Goal: Task Accomplishment & Management: Use online tool/utility

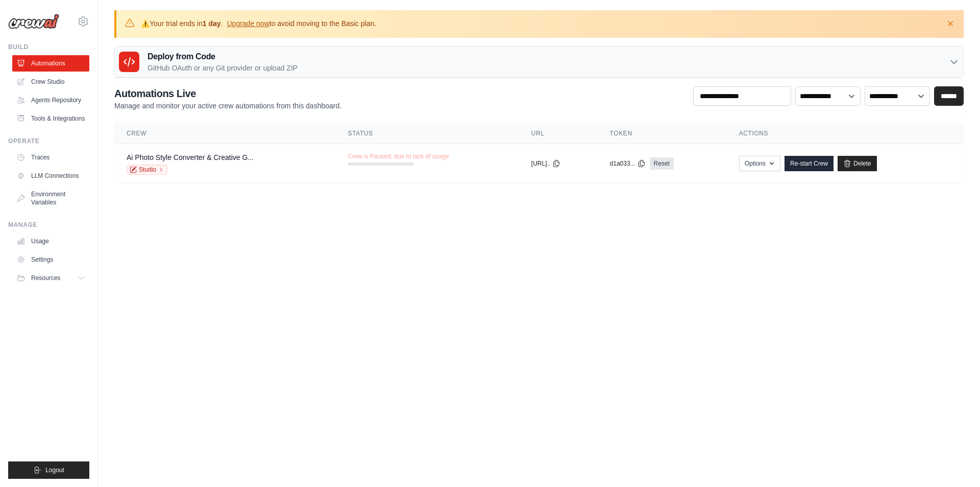
click at [256, 286] on body "acer0061@gmail.com Settings Build Automations" at bounding box center [490, 243] width 980 height 487
click at [478, 166] on td "Crew is Paused, due to lack of usage" at bounding box center [427, 159] width 183 height 30
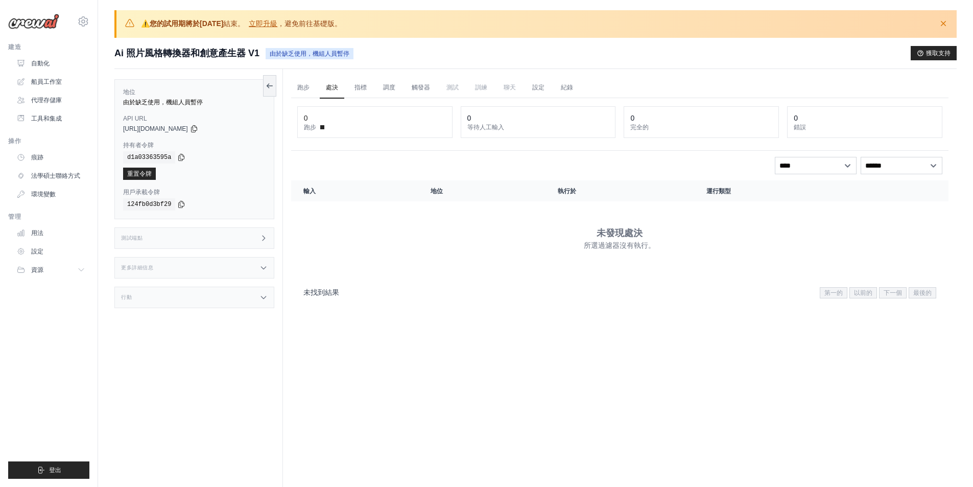
click at [334, 368] on div "跑步 處決 指標 調度 觸發器 測試 訓練 聊天 設定 紀錄 0 跑步 0 等待人工輸入 0" at bounding box center [620, 312] width 674 height 487
click at [55, 87] on link "船員工作室" at bounding box center [51, 82] width 77 height 16
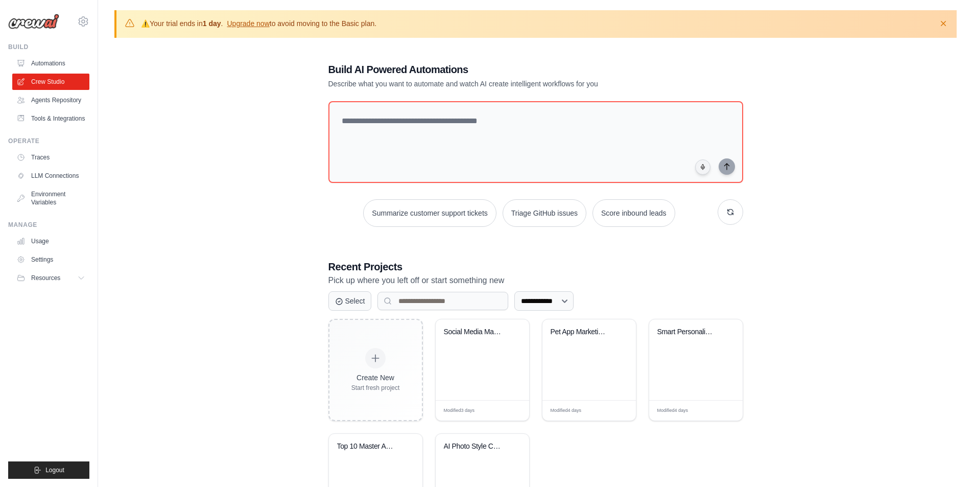
click at [569, 349] on div "Pet App Marketing & Facebook Analyt..." at bounding box center [588, 338] width 77 height 23
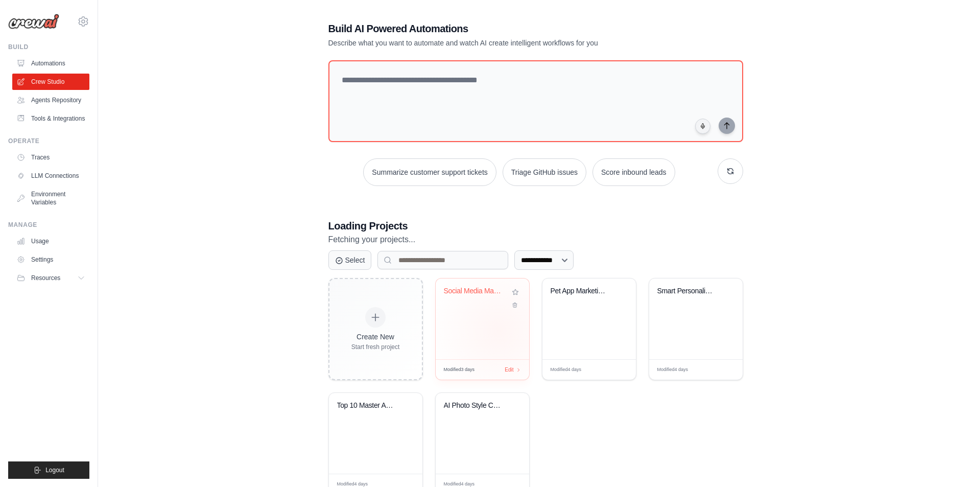
scroll to position [75, 0]
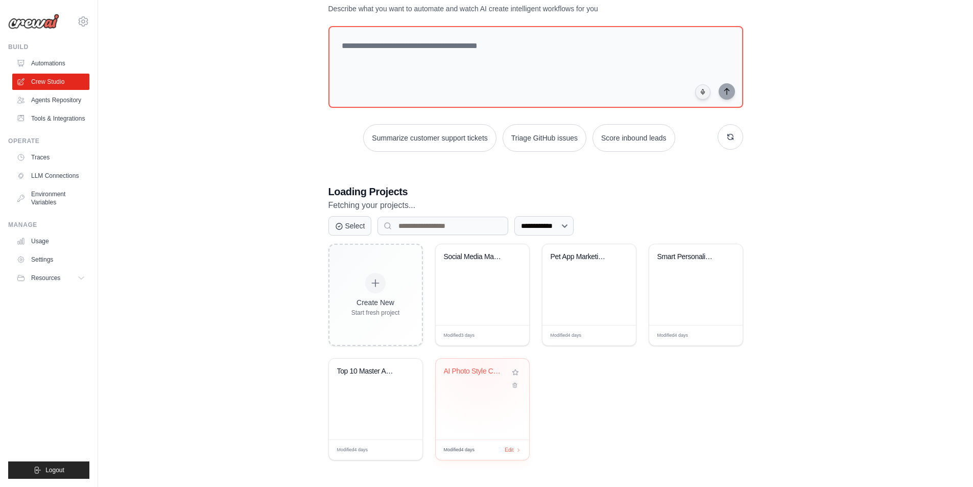
click at [479, 399] on div "AI Photo Style Converter & Creative..." at bounding box center [482, 398] width 93 height 81
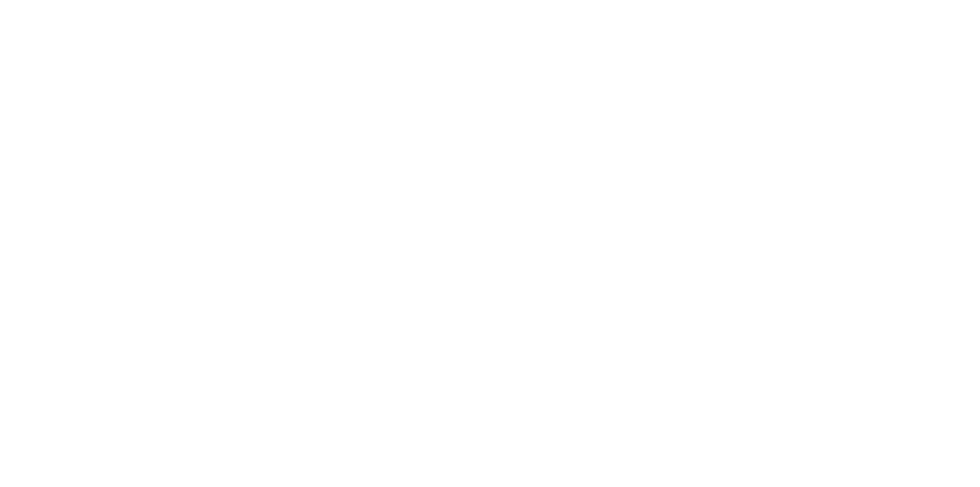
click at [218, 0] on html at bounding box center [490, 0] width 980 height 0
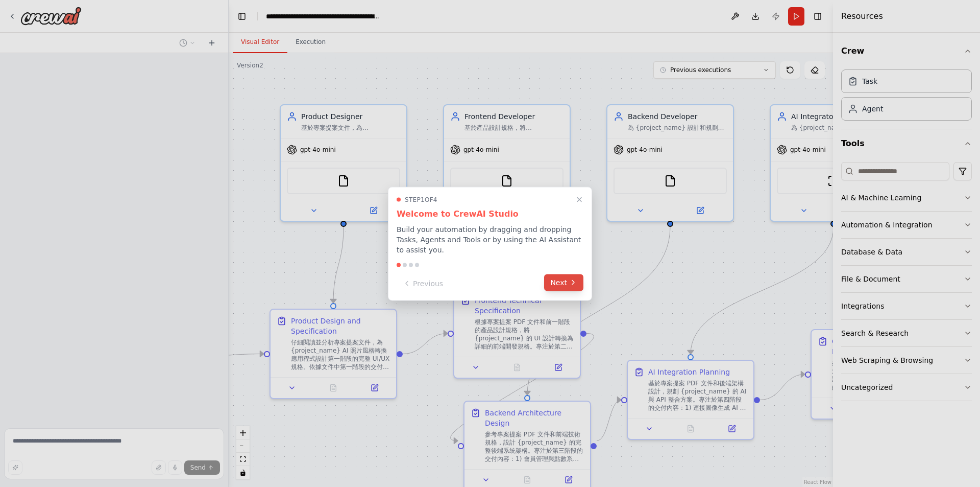
click at [568, 285] on button "Next" at bounding box center [563, 282] width 39 height 17
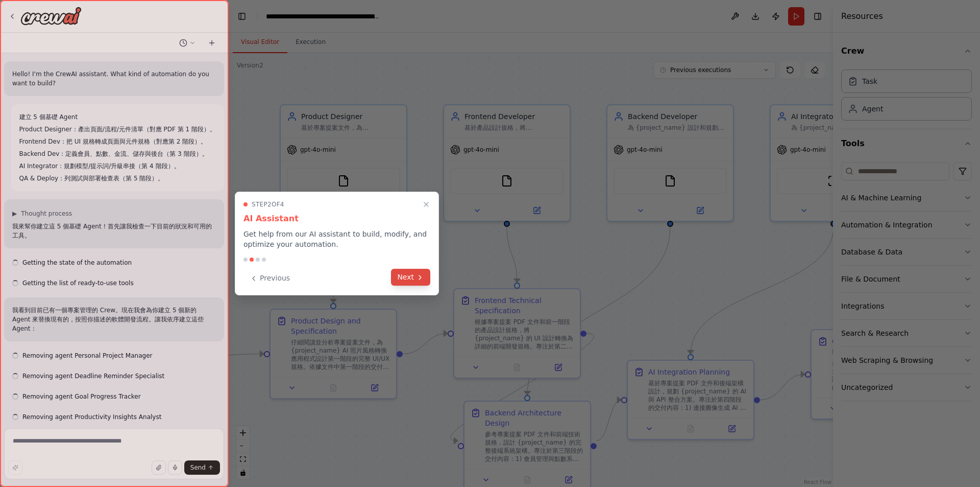
scroll to position [2751, 0]
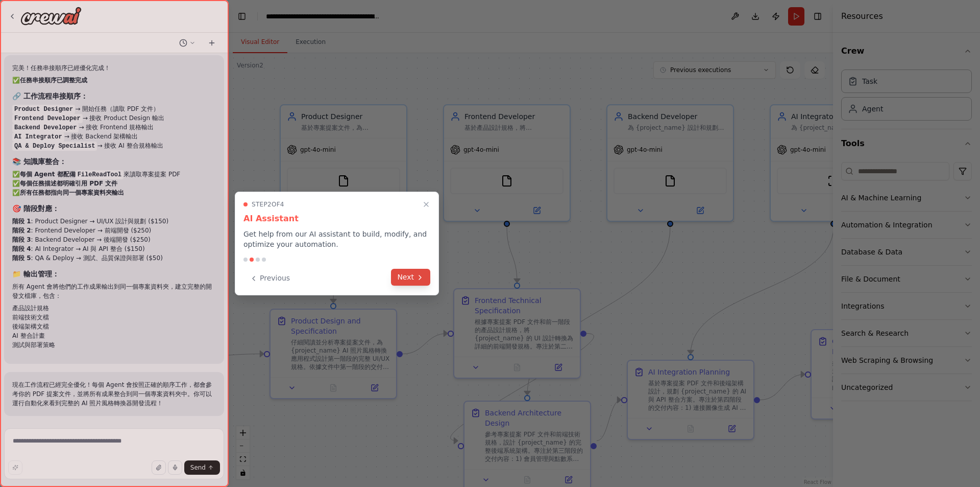
click at [392, 282] on div "Previous Next" at bounding box center [337, 278] width 187 height 17
click at [428, 201] on icon "Close walkthrough" at bounding box center [426, 204] width 9 height 9
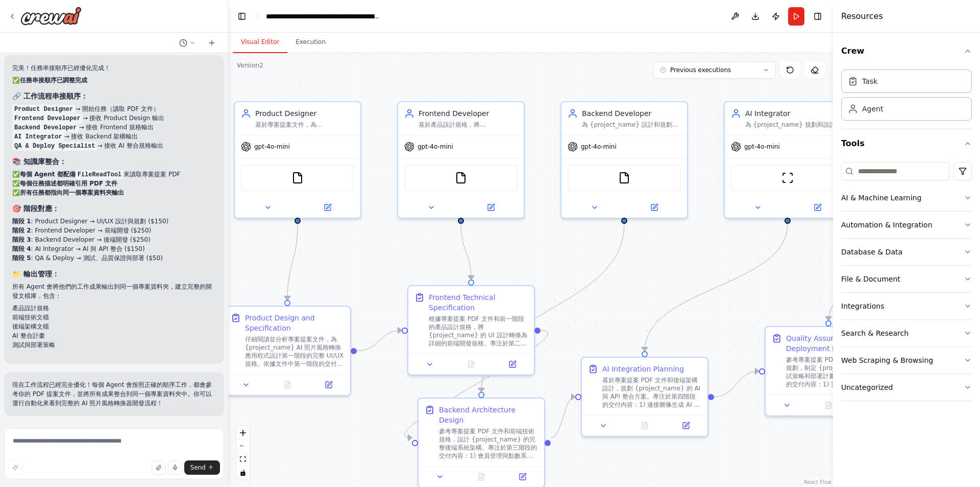
drag, startPoint x: 434, startPoint y: 274, endPoint x: 378, endPoint y: 266, distance: 56.8
click at [378, 266] on div ".deletable-edge-delete-btn { width: 20px; height: 20px; border: 0px solid #ffff…" at bounding box center [531, 270] width 605 height 434
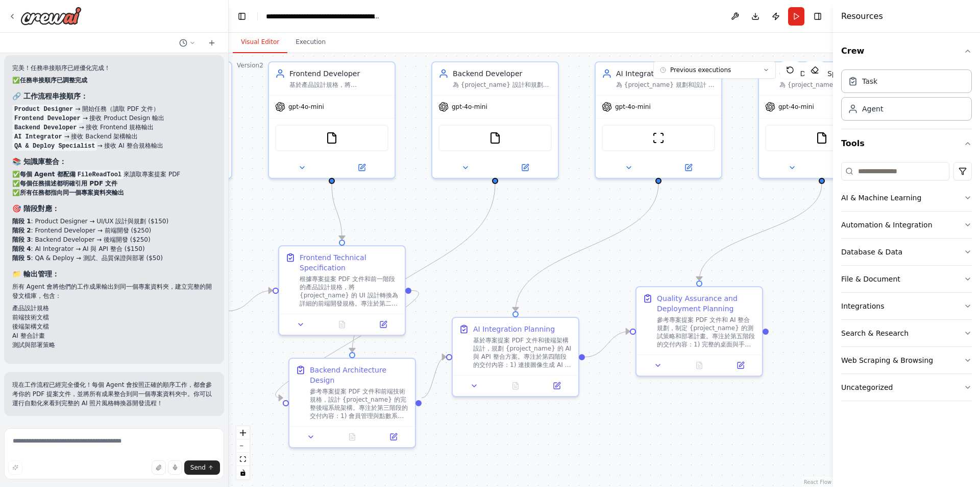
drag, startPoint x: 571, startPoint y: 290, endPoint x: 509, endPoint y: 261, distance: 68.5
click at [509, 261] on div ".deletable-edge-delete-btn { width: 20px; height: 20px; border: 0px solid #ffff…" at bounding box center [531, 270] width 605 height 434
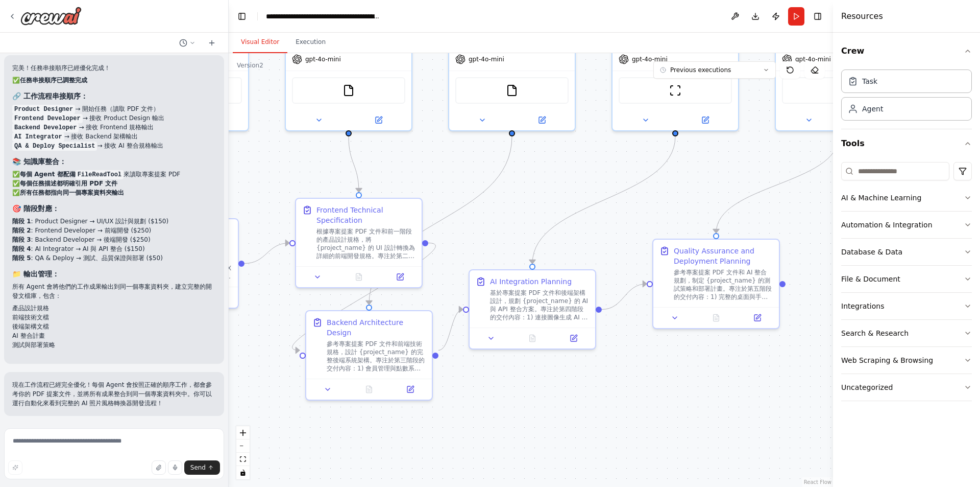
drag, startPoint x: 665, startPoint y: 424, endPoint x: 682, endPoint y: 377, distance: 49.9
click at [682, 377] on div ".deletable-edge-delete-btn { width: 20px; height: 20px; border: 0px solid #ffff…" at bounding box center [531, 270] width 605 height 434
drag, startPoint x: 581, startPoint y: 395, endPoint x: 620, endPoint y: 388, distance: 39.5
click at [620, 388] on div ".deletable-edge-delete-btn { width: 20px; height: 20px; border: 0px solid #ffff…" at bounding box center [531, 270] width 605 height 434
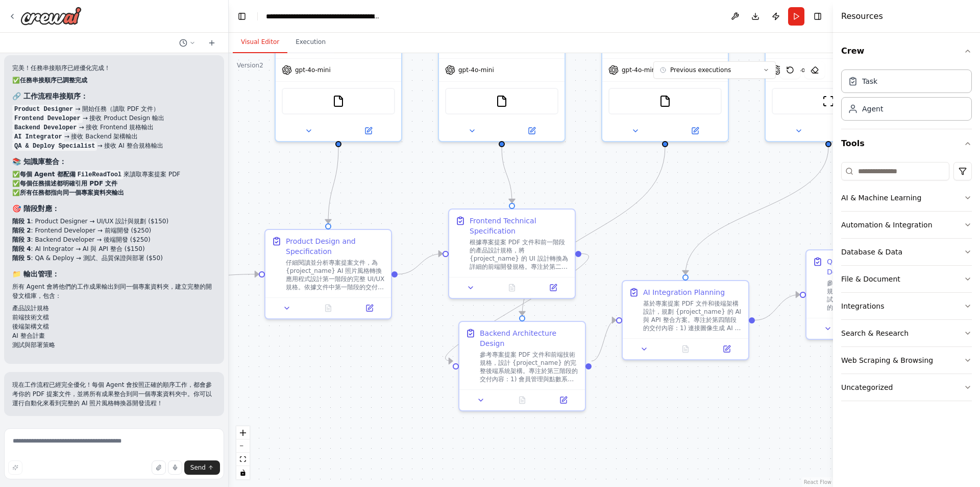
drag, startPoint x: 517, startPoint y: 397, endPoint x: 632, endPoint y: 415, distance: 115.8
click at [632, 415] on div ".deletable-edge-delete-btn { width: 20px; height: 20px; border: 0px solid #ffff…" at bounding box center [531, 270] width 605 height 434
drag, startPoint x: 345, startPoint y: 385, endPoint x: 305, endPoint y: 393, distance: 40.7
click at [305, 393] on div ".deletable-edge-delete-btn { width: 20px; height: 20px; border: 0px solid #ffff…" at bounding box center [531, 270] width 605 height 434
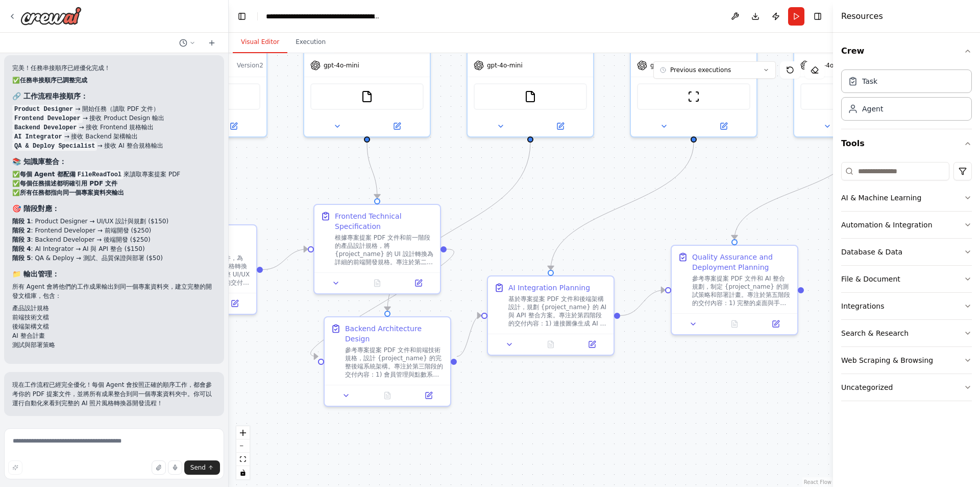
drag, startPoint x: 328, startPoint y: 381, endPoint x: 233, endPoint y: 369, distance: 95.8
click at [233, 369] on div ".deletable-edge-delete-btn { width: 20px; height: 20px; border: 0px solid #ffff…" at bounding box center [531, 270] width 605 height 434
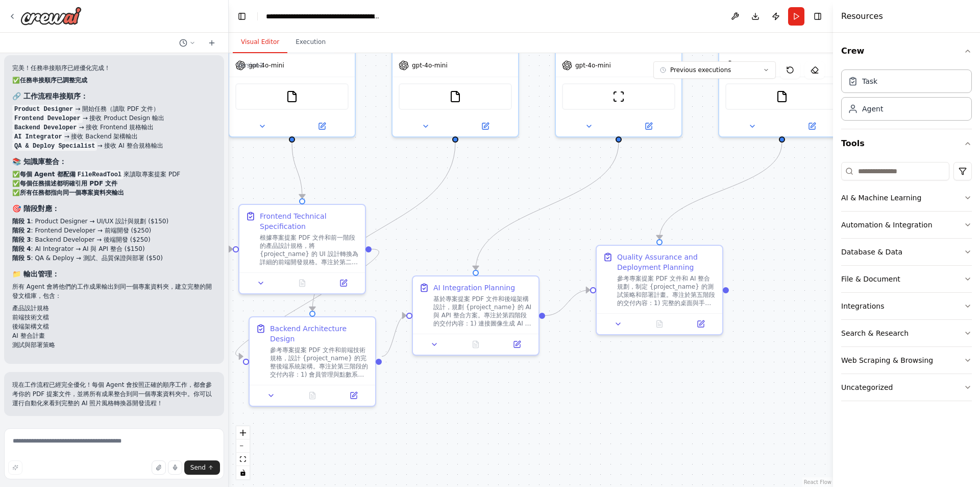
drag, startPoint x: 590, startPoint y: 416, endPoint x: 476, endPoint y: 414, distance: 114.4
click at [476, 414] on div ".deletable-edge-delete-btn { width: 20px; height: 20px; border: 0px solid #ffff…" at bounding box center [531, 270] width 605 height 434
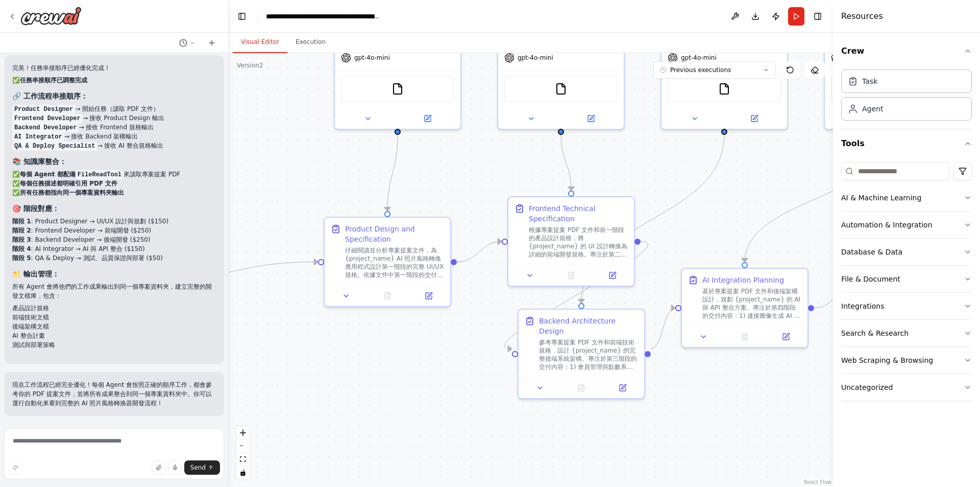
drag, startPoint x: 423, startPoint y: 398, endPoint x: 736, endPoint y: 393, distance: 313.1
click at [736, 393] on div ".deletable-edge-delete-btn { width: 20px; height: 20px; border: 0px solid #ffff…" at bounding box center [531, 270] width 605 height 434
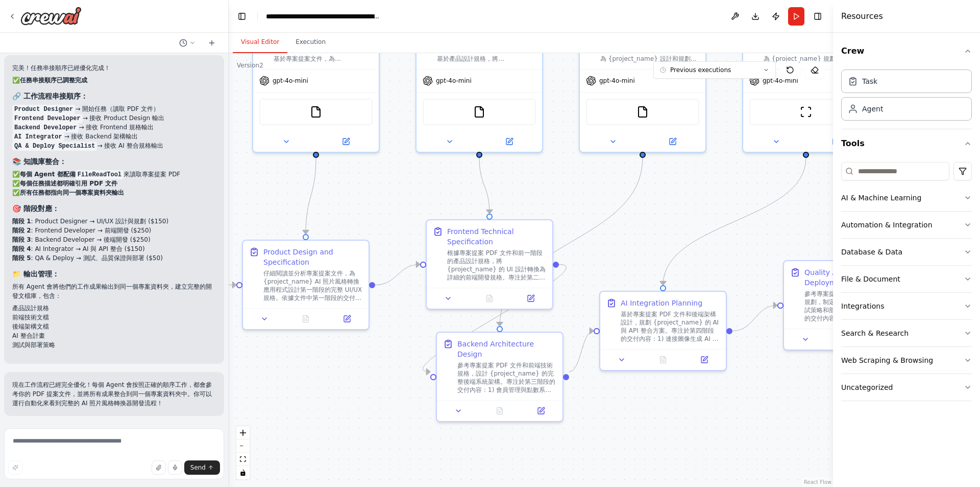
drag, startPoint x: 469, startPoint y: 367, endPoint x: 385, endPoint y: 390, distance: 87.3
click at [385, 390] on div ".deletable-edge-delete-btn { width: 20px; height: 20px; border: 0px solid #ffff…" at bounding box center [531, 270] width 605 height 434
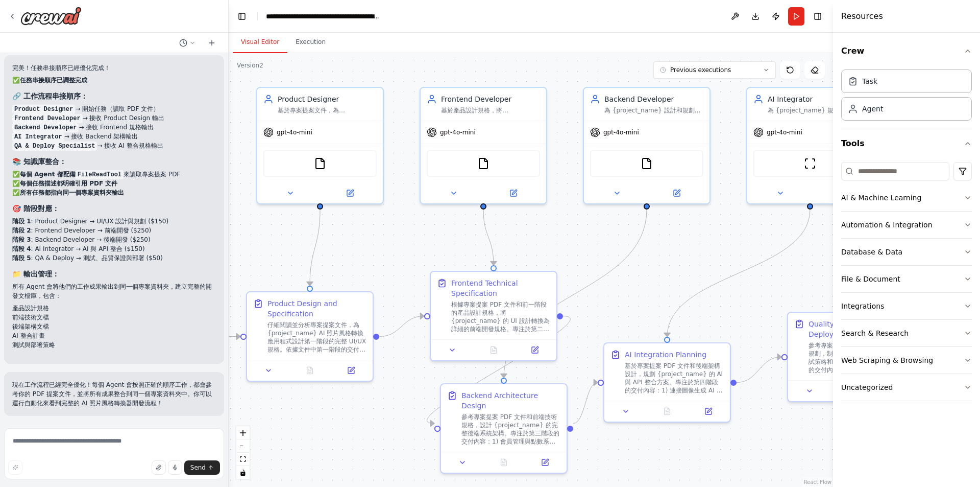
drag, startPoint x: 377, startPoint y: 394, endPoint x: 382, endPoint y: 447, distance: 53.4
click at [382, 447] on div ".deletable-edge-delete-btn { width: 20px; height: 20px; border: 0px solid #ffff…" at bounding box center [531, 270] width 605 height 434
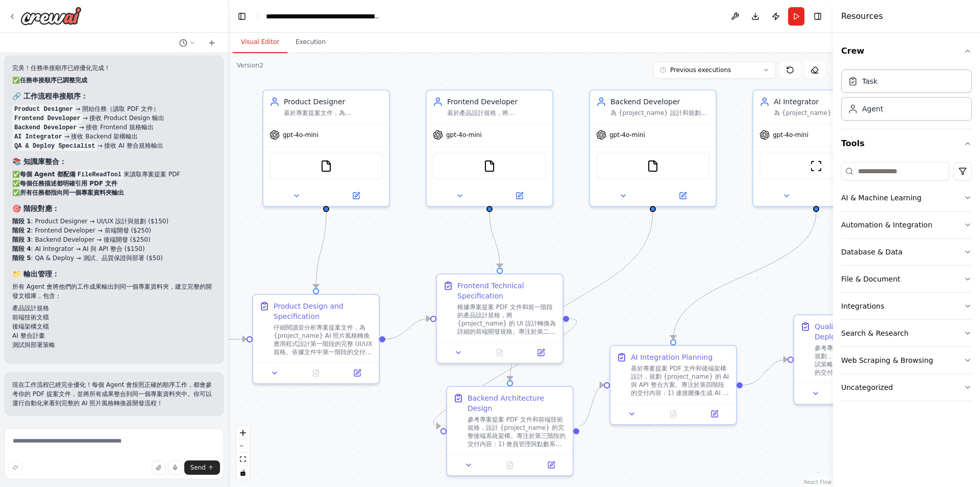
drag, startPoint x: 367, startPoint y: 425, endPoint x: 372, endPoint y: 426, distance: 5.2
click at [372, 426] on div ".deletable-edge-delete-btn { width: 20px; height: 20px; border: 0px solid #ffff…" at bounding box center [531, 270] width 605 height 434
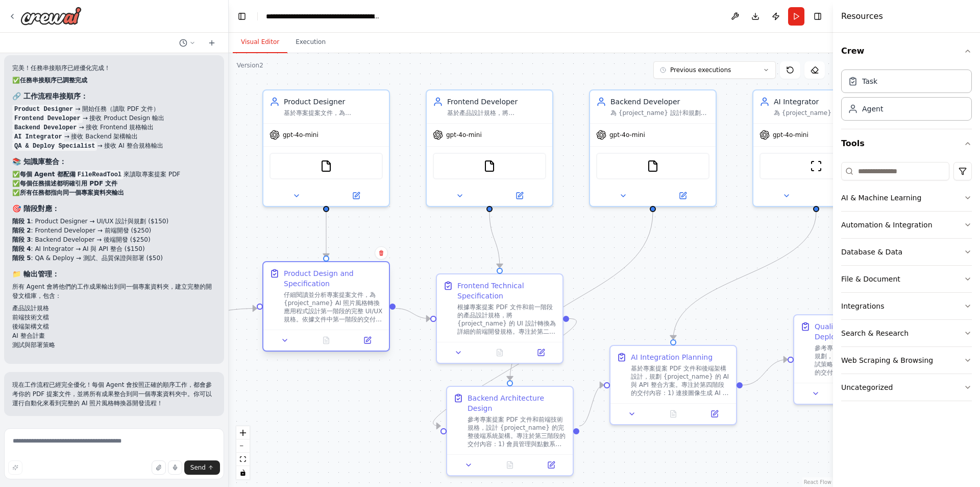
drag, startPoint x: 368, startPoint y: 303, endPoint x: 374, endPoint y: 273, distance: 30.2
click at [374, 273] on div "Product Design and Specification" at bounding box center [333, 278] width 99 height 20
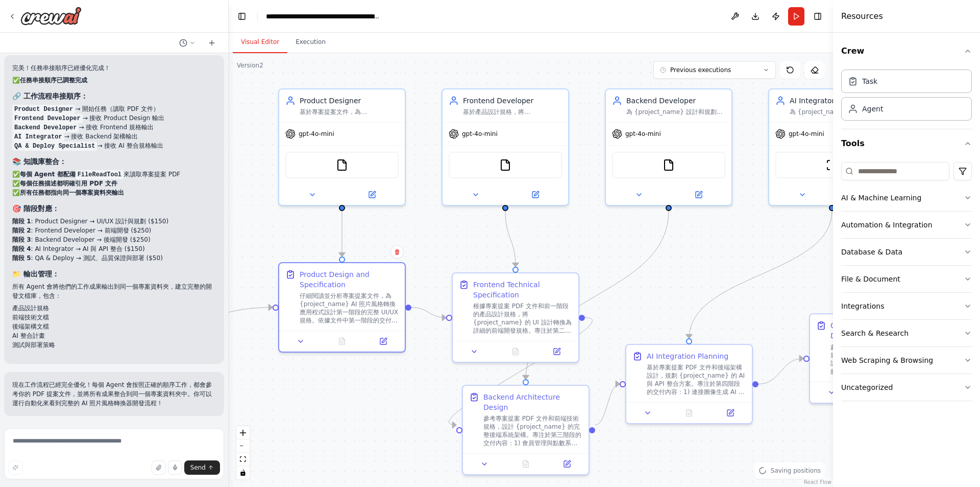
drag, startPoint x: 324, startPoint y: 390, endPoint x: 340, endPoint y: 389, distance: 15.9
click at [340, 389] on div ".deletable-edge-delete-btn { width: 20px; height: 20px; border: 0px solid #ffff…" at bounding box center [531, 270] width 605 height 434
click at [358, 376] on div ".deletable-edge-delete-btn { width: 20px; height: 20px; border: 0px solid #ffff…" at bounding box center [531, 270] width 605 height 434
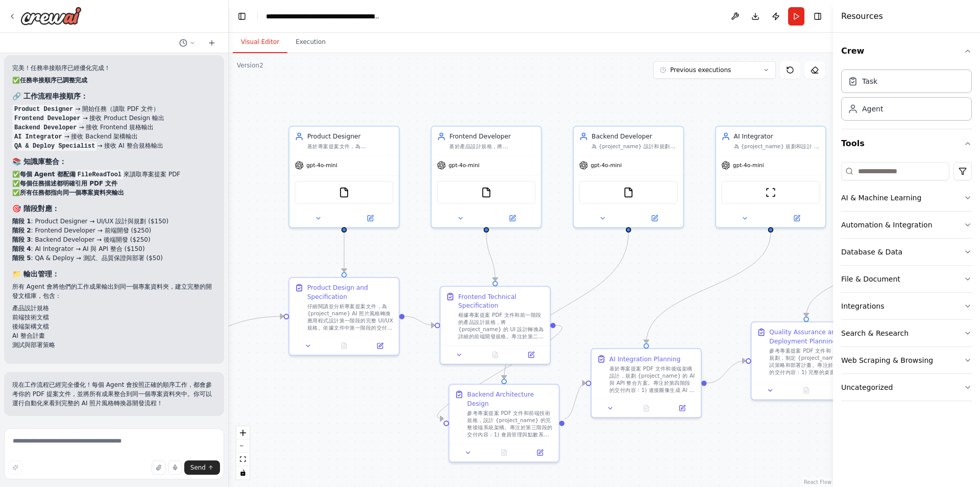
click at [362, 385] on div ".deletable-edge-delete-btn { width: 20px; height: 20px; border: 0px solid #ffff…" at bounding box center [531, 270] width 605 height 434
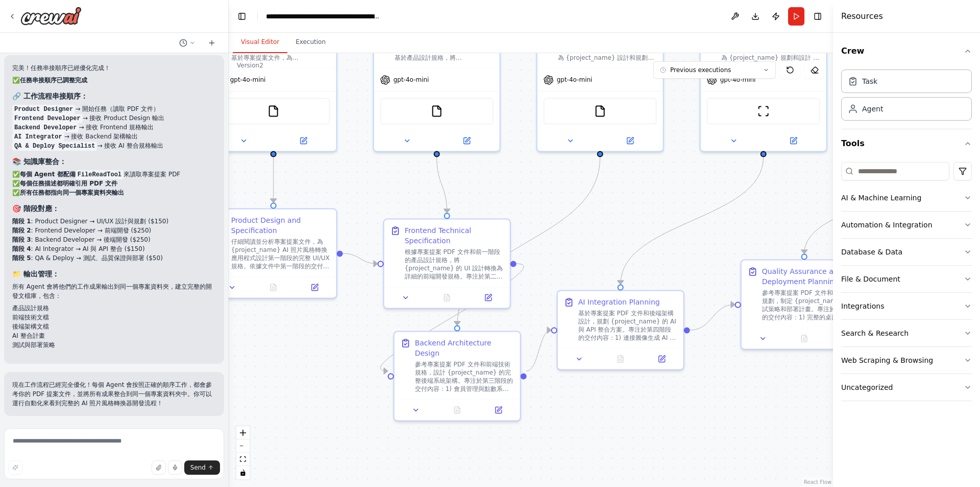
drag, startPoint x: 374, startPoint y: 395, endPoint x: 310, endPoint y: 348, distance: 79.6
click at [303, 341] on div ".deletable-edge-delete-btn { width: 20px; height: 20px; border: 0px solid #ffff…" at bounding box center [531, 270] width 605 height 434
drag, startPoint x: 674, startPoint y: 444, endPoint x: 506, endPoint y: 429, distance: 168.7
click at [506, 429] on div ".deletable-edge-delete-btn { width: 20px; height: 20px; border: 0px solid #ffff…" at bounding box center [531, 270] width 605 height 434
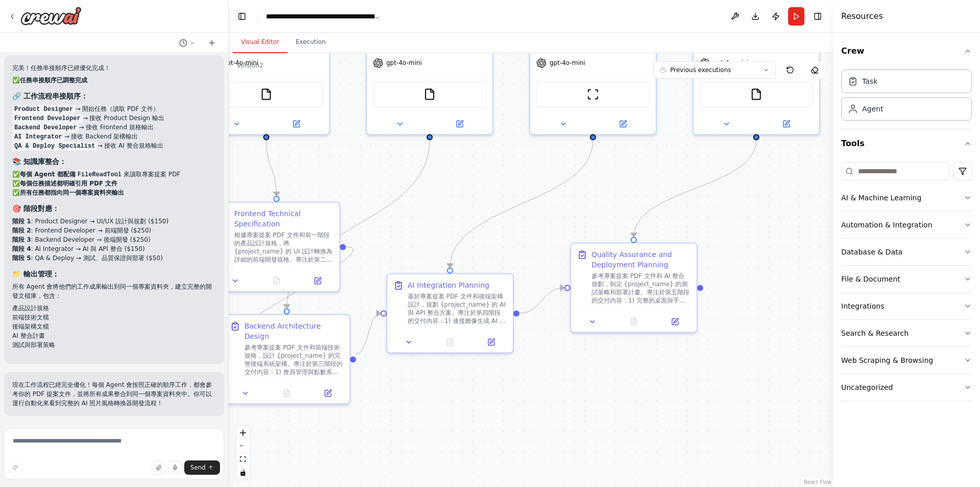
drag, startPoint x: 644, startPoint y: 413, endPoint x: 510, endPoint y: 416, distance: 134.3
click at [510, 416] on div ".deletable-edge-delete-btn { width: 20px; height: 20px; border: 0px solid #ffff…" at bounding box center [531, 270] width 605 height 434
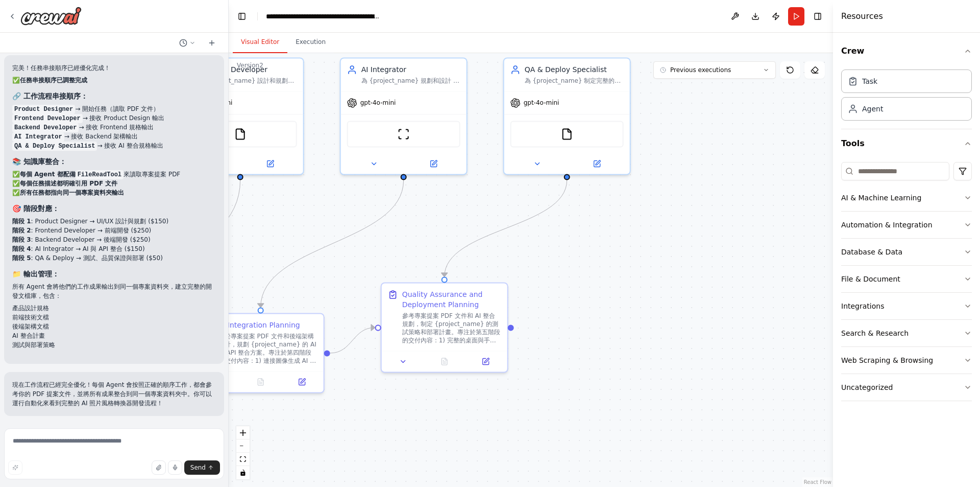
drag, startPoint x: 621, startPoint y: 408, endPoint x: 567, endPoint y: 440, distance: 63.0
click at [566, 445] on div ".deletable-edge-delete-btn { width: 20px; height: 20px; border: 0px solid #ffff…" at bounding box center [531, 270] width 605 height 434
drag, startPoint x: 613, startPoint y: 403, endPoint x: 607, endPoint y: 431, distance: 28.6
click at [607, 431] on div ".deletable-edge-delete-btn { width: 20px; height: 20px; border: 0px solid #ffff…" at bounding box center [531, 270] width 605 height 434
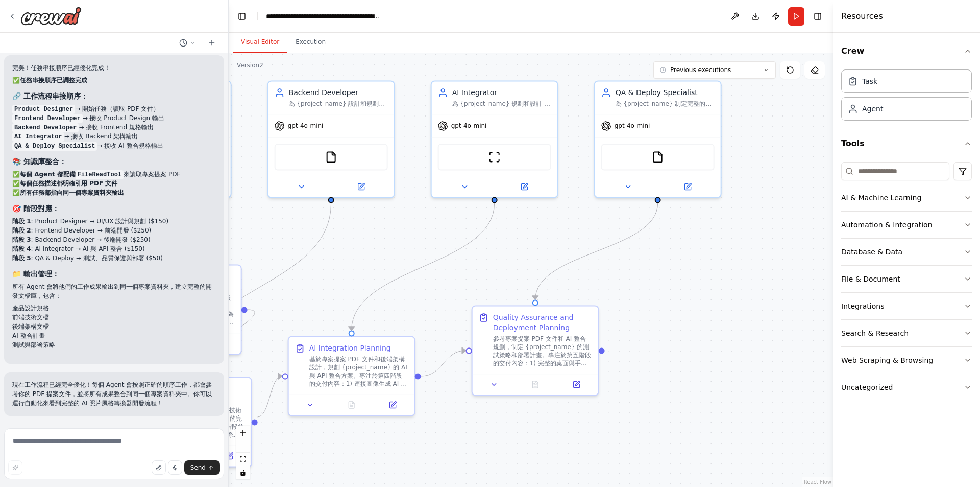
drag, startPoint x: 403, startPoint y: 437, endPoint x: 506, endPoint y: 431, distance: 102.3
click at [506, 431] on div ".deletable-edge-delete-btn { width: 20px; height: 20px; border: 0px solid #ffff…" at bounding box center [531, 270] width 605 height 434
click at [371, 373] on div "基於專案提案 PDF 文件和後端架構設計，規劃 {project_name} 的 AI 與 API 整合方案。專注於第四階段的交付內容：1) 連接圖像生成 A…" at bounding box center [364, 368] width 99 height 33
